Goal: Task Accomplishment & Management: Use online tool/utility

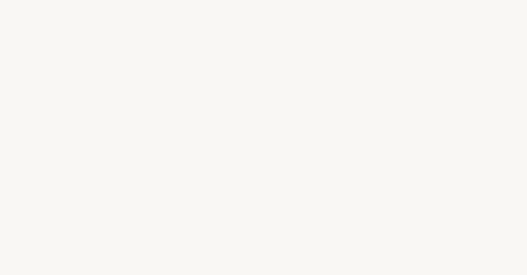
select select "US"
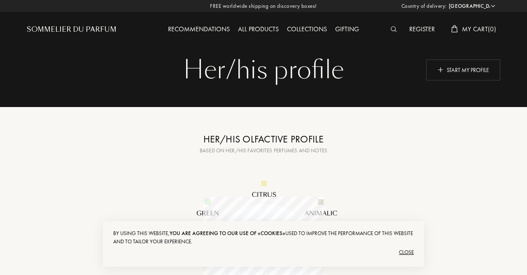
click at [466, 68] on div "Start my profile" at bounding box center [463, 69] width 74 height 21
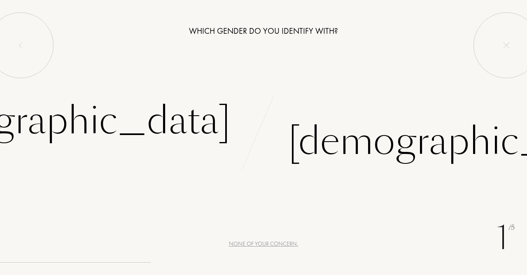
click at [194, 122] on div "[DEMOGRAPHIC_DATA]" at bounding box center [59, 121] width 344 height 56
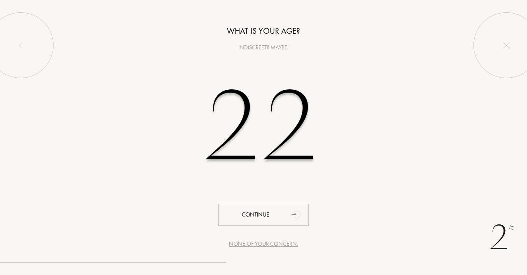
type input "22"
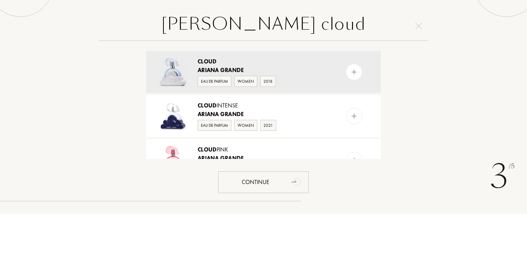
type input "[PERSON_NAME] cloud"
click at [350, 130] on img at bounding box center [354, 134] width 8 height 8
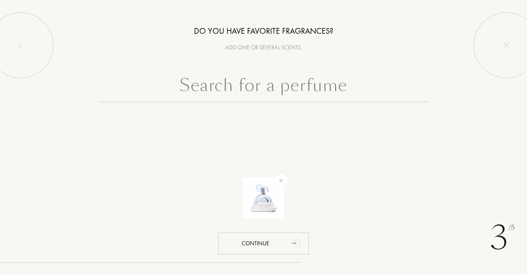
click at [309, 77] on input "text" at bounding box center [263, 87] width 329 height 30
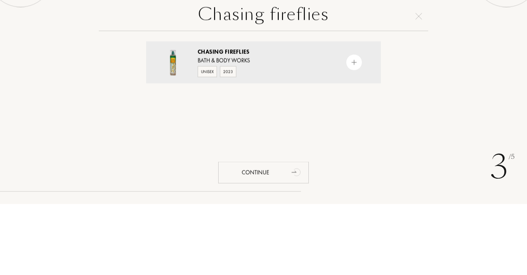
type input "Chasing fireflies"
click at [359, 127] on div "Chasing Fireflies Bath & Body Works Unisex 2023" at bounding box center [263, 133] width 235 height 42
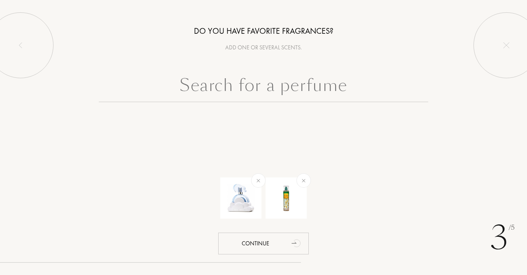
click at [355, 77] on input "text" at bounding box center [263, 87] width 329 height 30
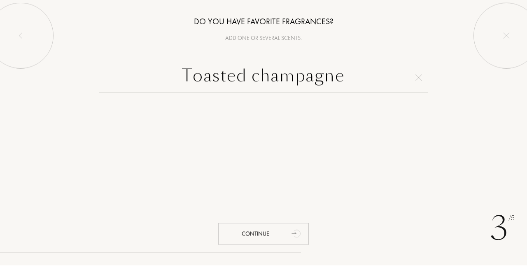
type input "Toasted champagne"
click at [418, 84] on img at bounding box center [419, 87] width 7 height 7
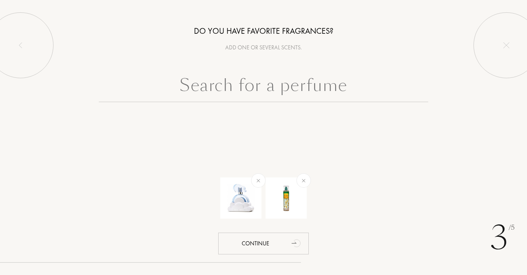
click at [333, 87] on input "text" at bounding box center [263, 87] width 329 height 30
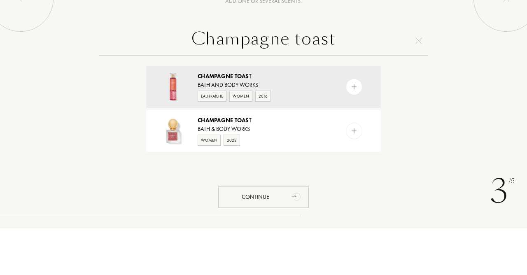
type input "Champagne toast"
click at [355, 133] on img at bounding box center [354, 134] width 8 height 8
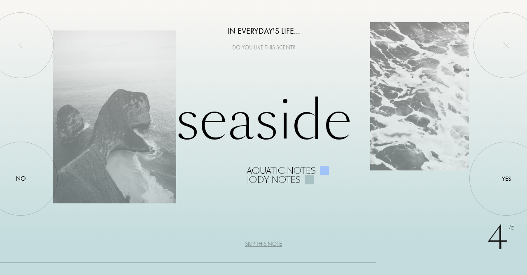
click at [28, 165] on div "No" at bounding box center [21, 179] width 74 height 74
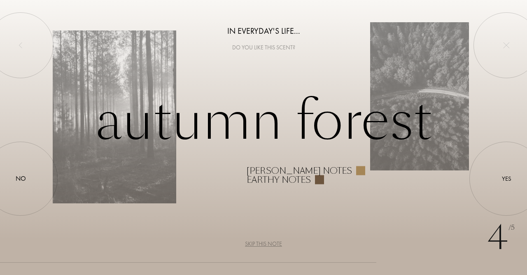
click at [498, 180] on div "Yes" at bounding box center [506, 179] width 74 height 74
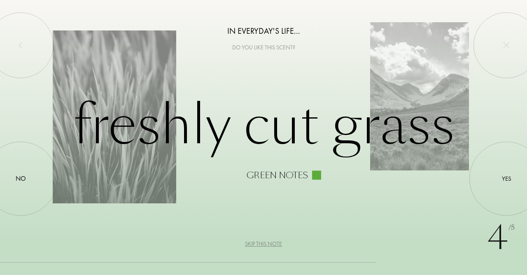
click at [23, 167] on div "No" at bounding box center [21, 179] width 74 height 74
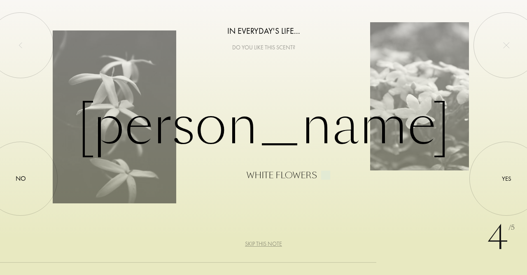
click at [258, 244] on div "Skip this note" at bounding box center [263, 244] width 37 height 9
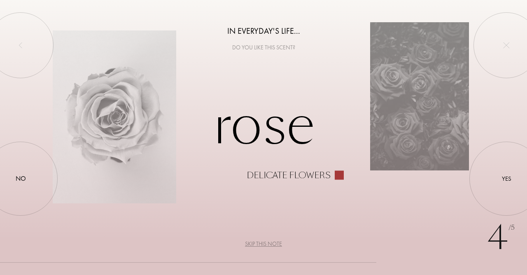
click at [252, 243] on div "Skip this note" at bounding box center [263, 244] width 37 height 9
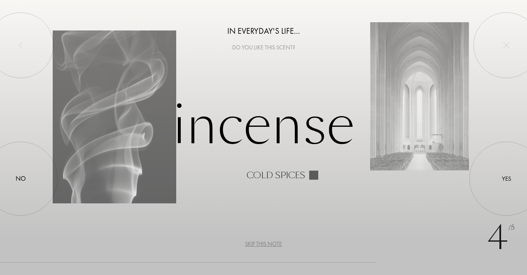
click at [257, 244] on div "Skip this note" at bounding box center [263, 244] width 37 height 9
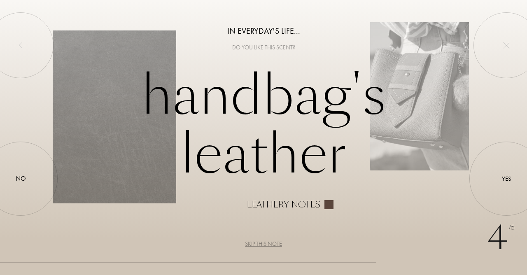
click at [253, 245] on div "Skip this note" at bounding box center [263, 244] width 37 height 9
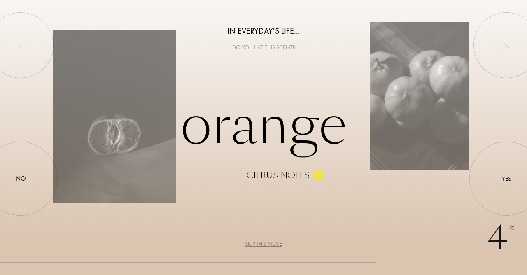
click at [498, 180] on div "Yes" at bounding box center [506, 179] width 74 height 74
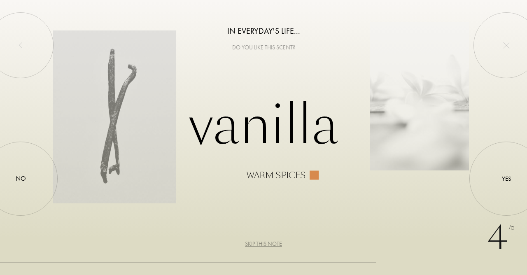
click at [507, 179] on div at bounding box center [507, 179] width 0 height 0
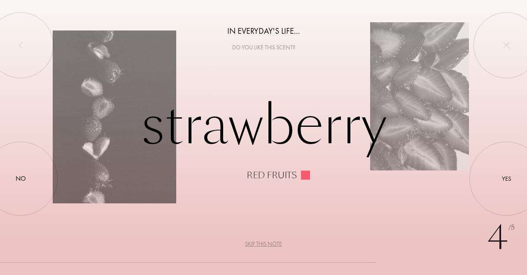
click at [503, 179] on div "Yes" at bounding box center [506, 178] width 9 height 9
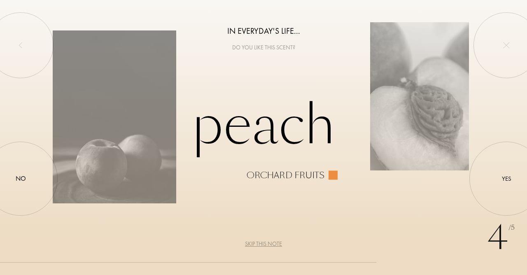
click at [507, 179] on div at bounding box center [507, 179] width 0 height 0
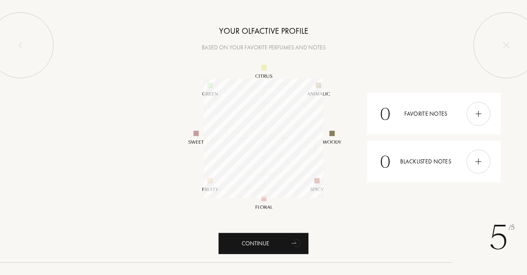
scroll to position [119, 119]
click at [248, 236] on div "Continue" at bounding box center [263, 244] width 91 height 22
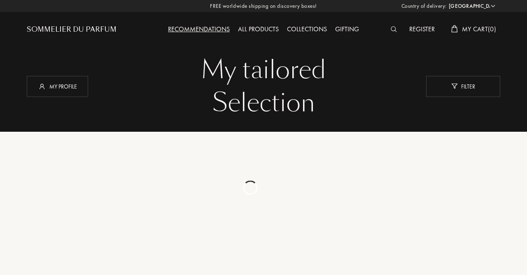
select select "US"
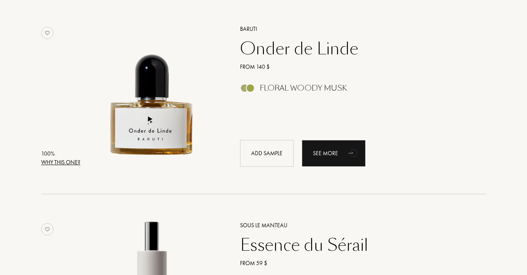
scroll to position [133, 0]
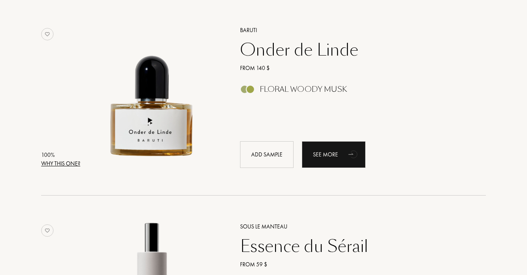
click at [53, 165] on div "Why this one?" at bounding box center [60, 163] width 39 height 9
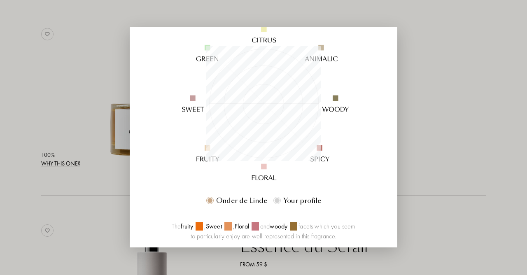
scroll to position [0, 0]
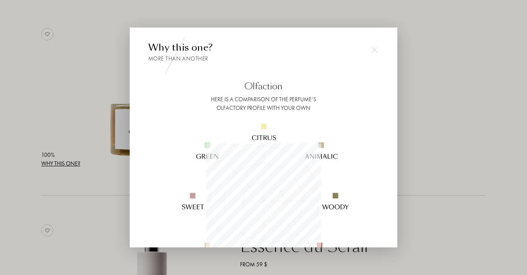
click at [371, 49] on img at bounding box center [374, 50] width 6 height 6
